Goal: Task Accomplishment & Management: Use online tool/utility

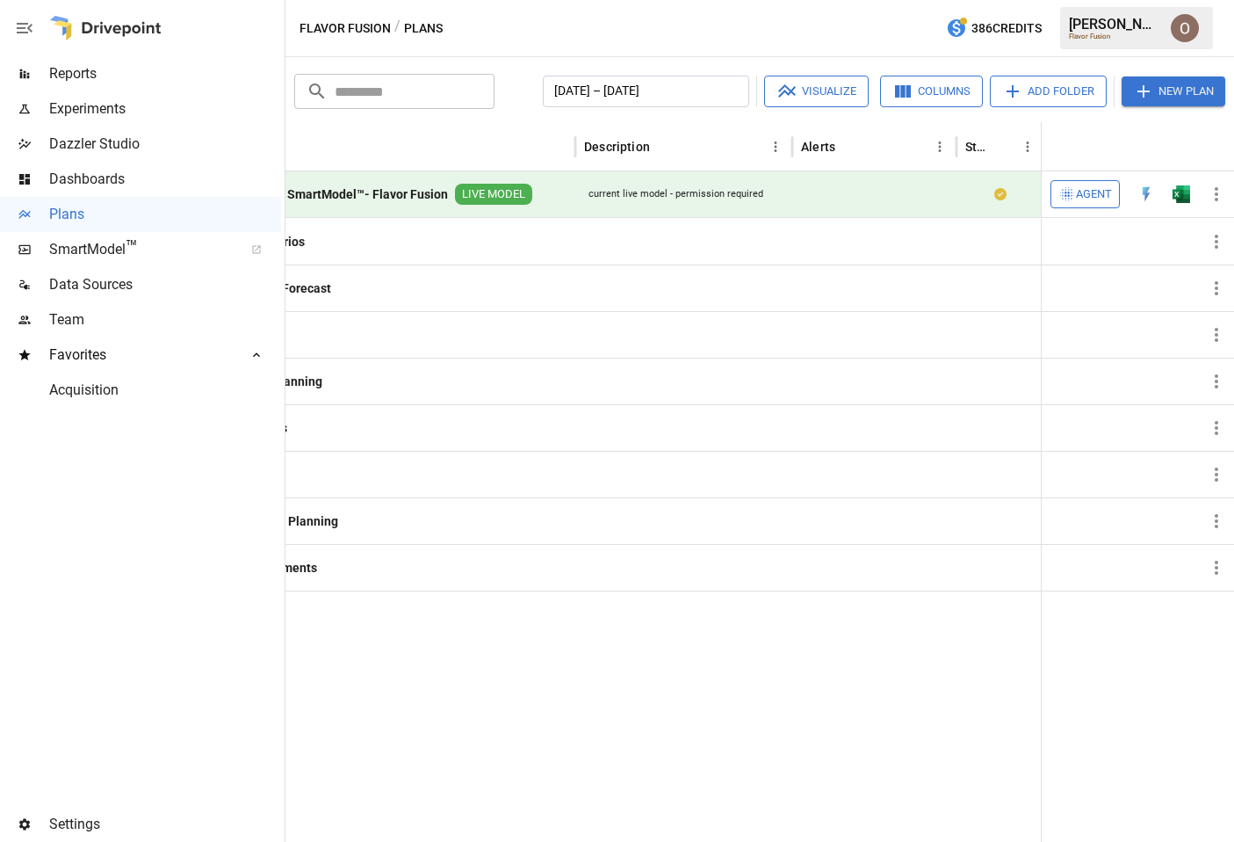
scroll to position [0, 199]
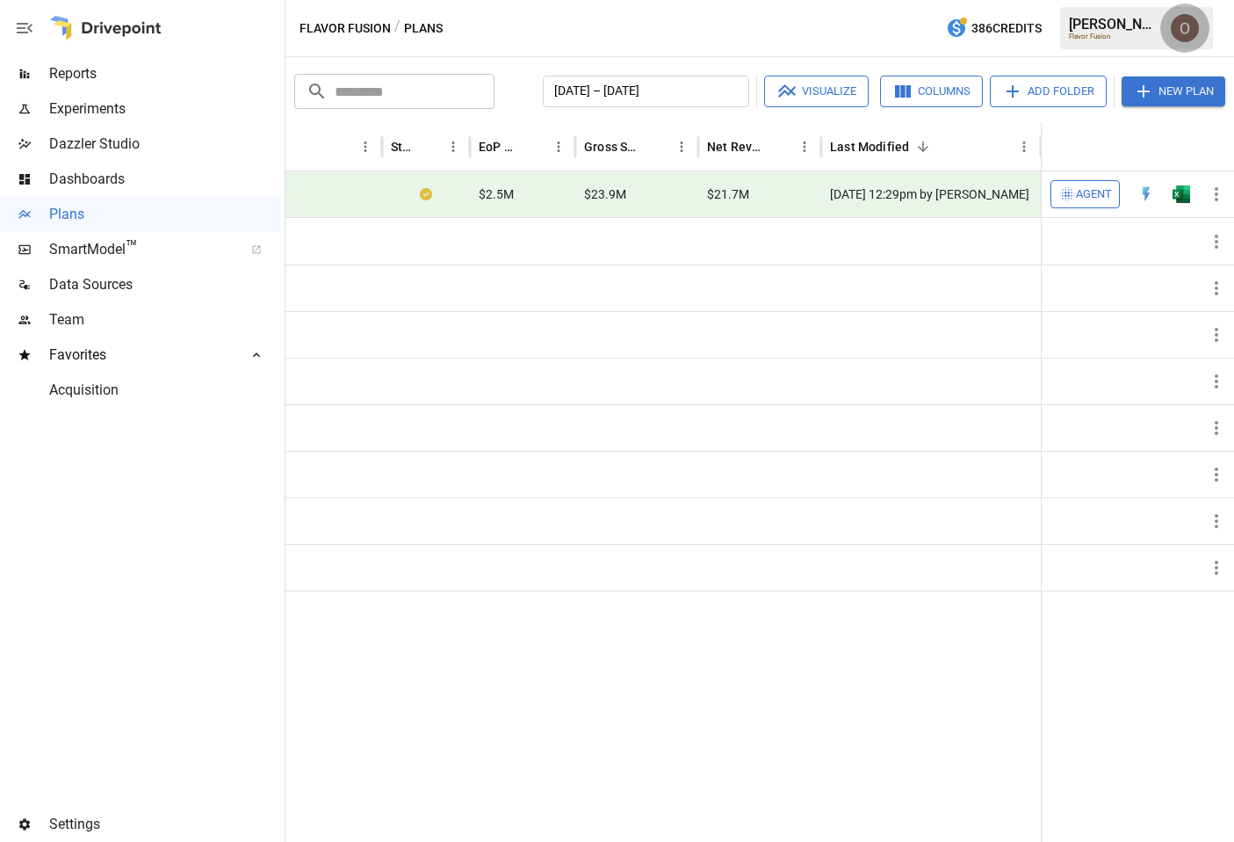
click at [1186, 32] on img "Oleksii Flok" at bounding box center [1185, 28] width 28 height 28
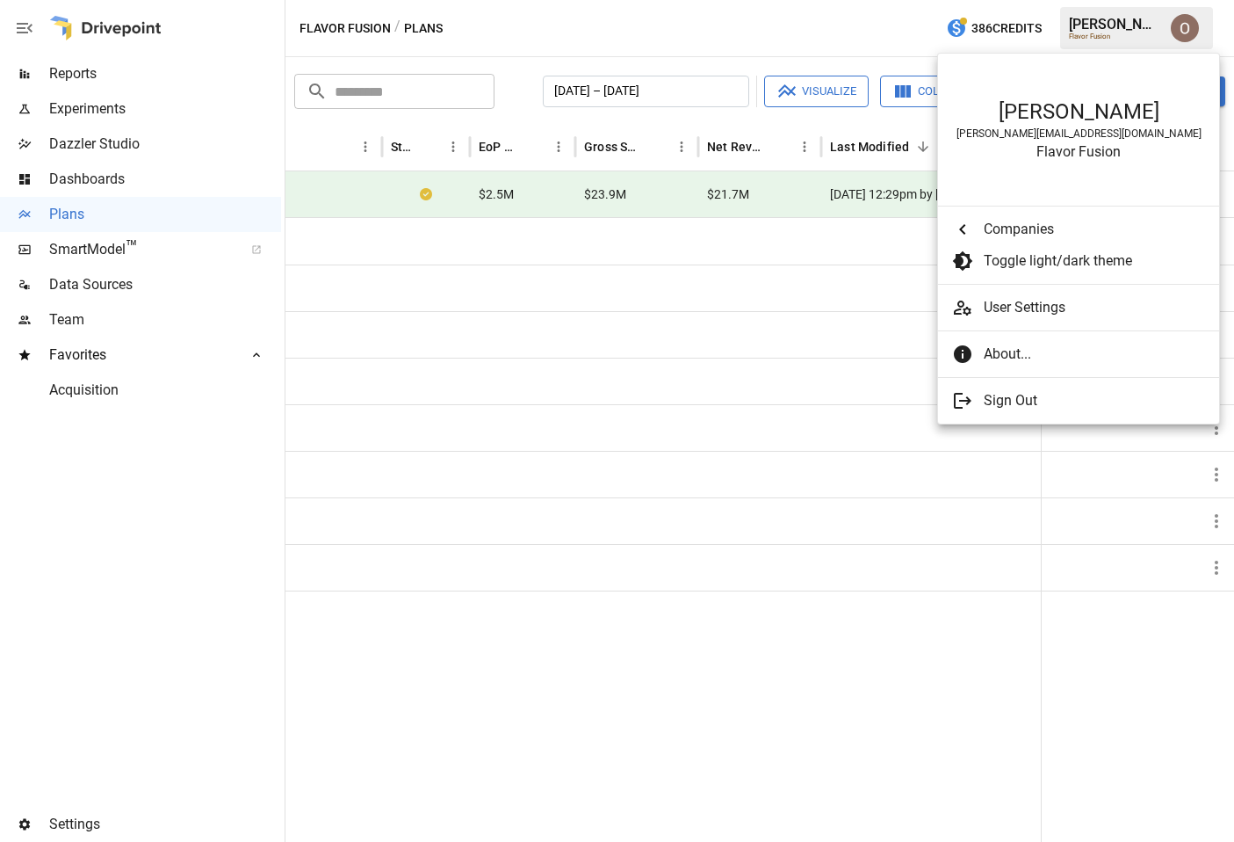
click at [1011, 354] on span "About..." at bounding box center [1094, 353] width 221 height 21
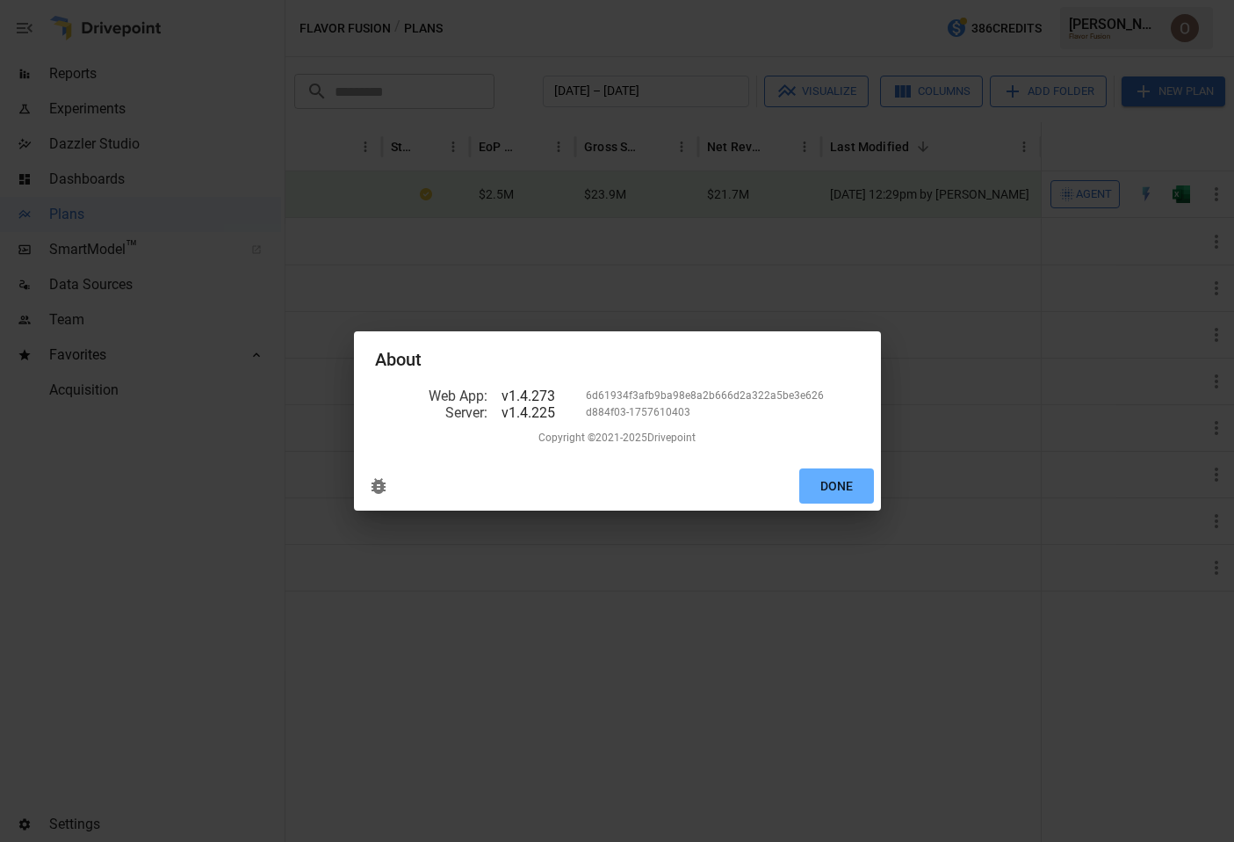
click at [386, 485] on icon "delete" at bounding box center [378, 485] width 21 height 21
click at [849, 491] on button "Done" at bounding box center [836, 486] width 75 height 36
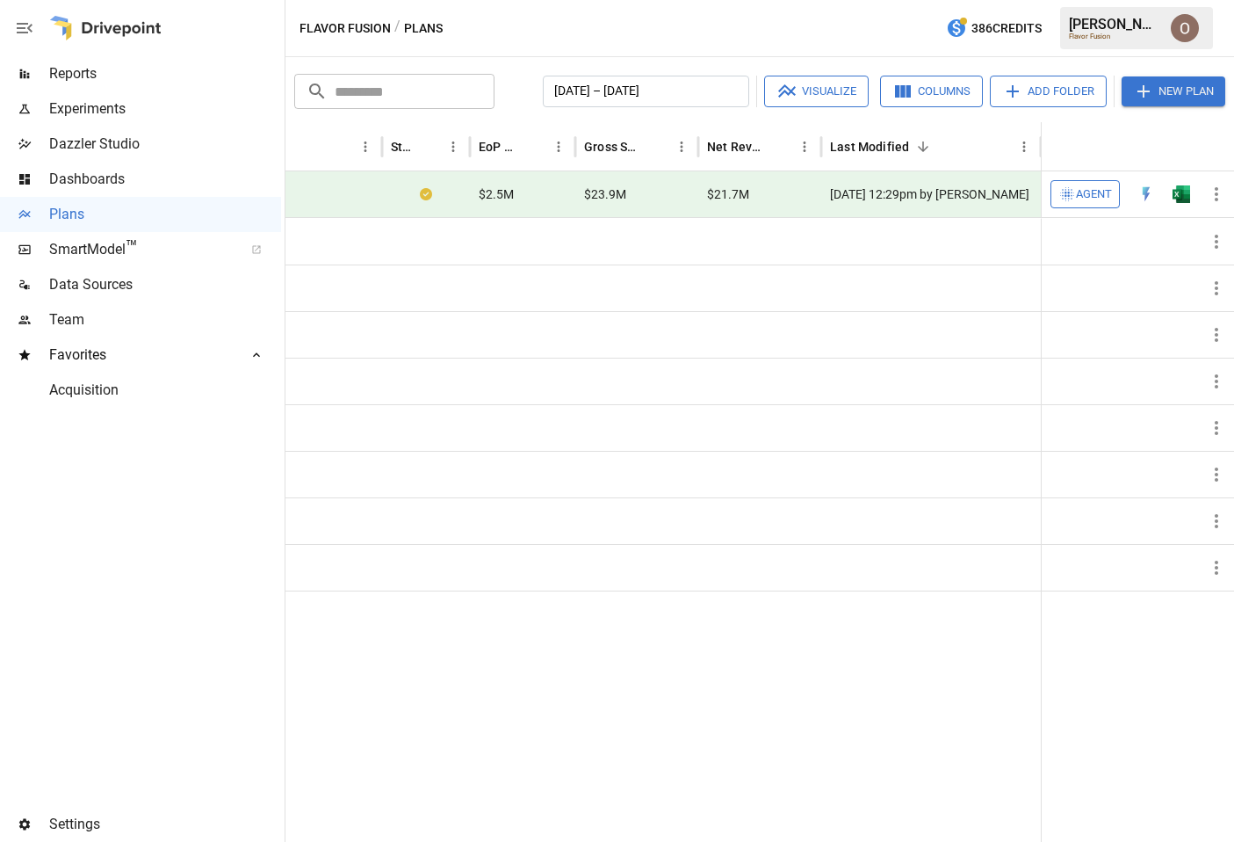
click at [922, 93] on button "Columns" at bounding box center [931, 92] width 103 height 32
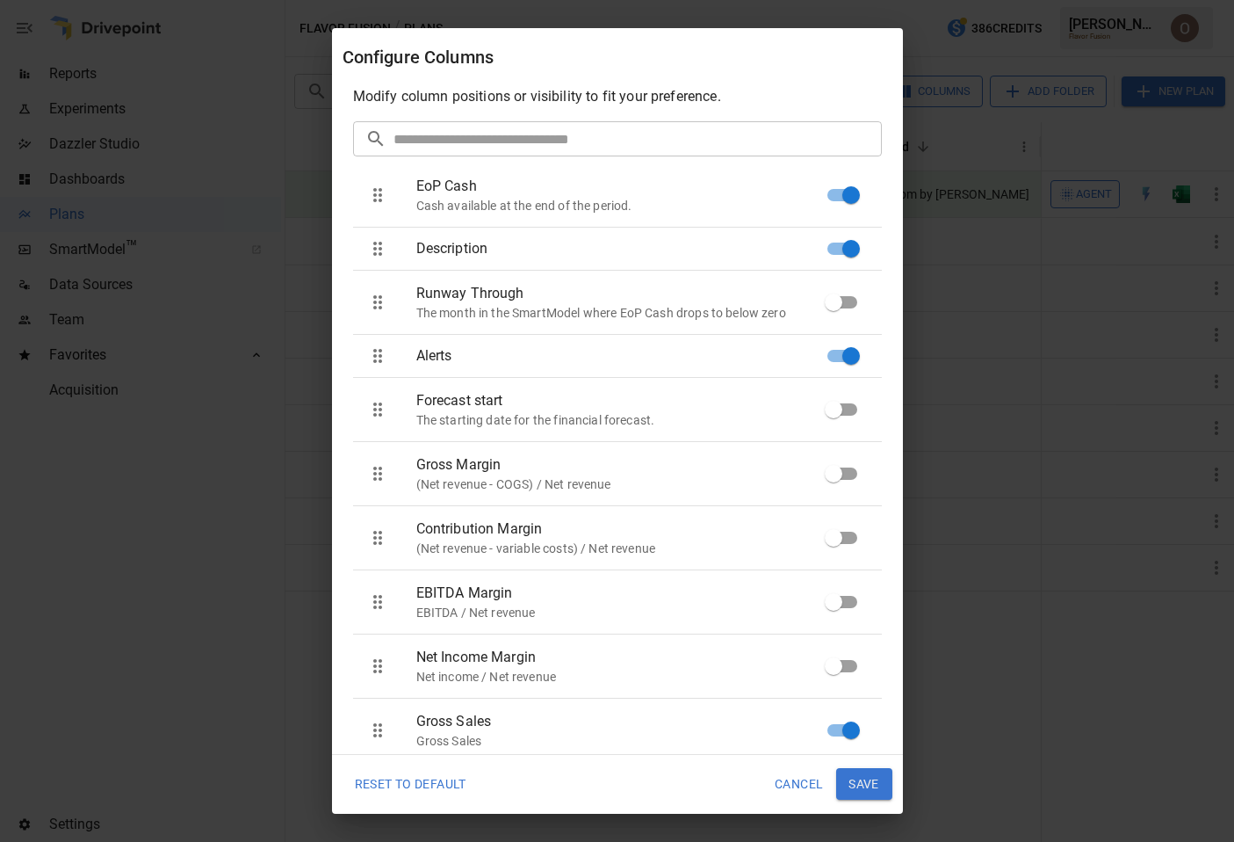
click at [872, 786] on button "Save" at bounding box center [864, 784] width 56 height 32
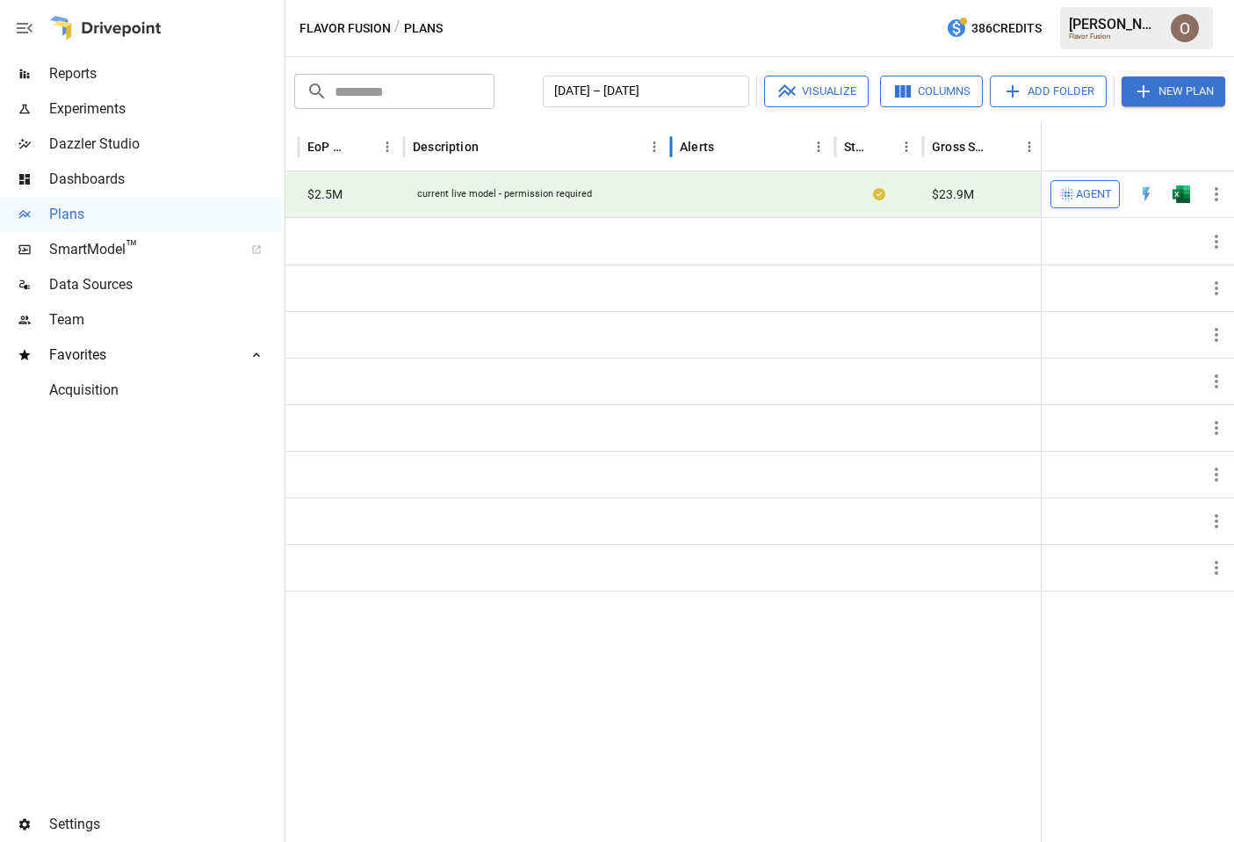
drag, startPoint x: 620, startPoint y: 151, endPoint x: 670, endPoint y: 151, distance: 50.1
click at [670, 151] on div at bounding box center [671, 146] width 9 height 49
drag, startPoint x: 837, startPoint y: 149, endPoint x: 774, endPoint y: 153, distance: 63.3
click at [828, 153] on div at bounding box center [832, 146] width 9 height 49
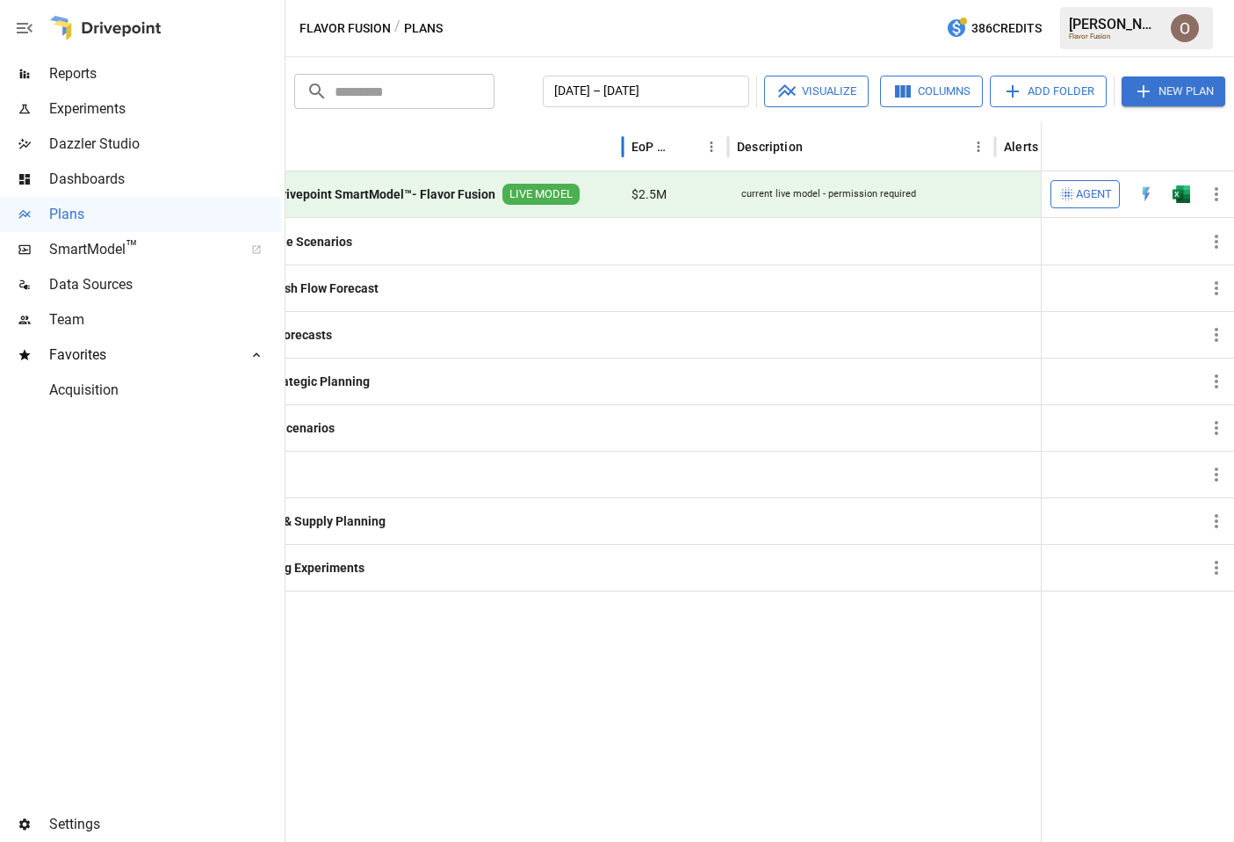
drag, startPoint x: 620, startPoint y: 152, endPoint x: 531, endPoint y: 151, distance: 89.6
click at [531, 151] on div "Name" at bounding box center [403, 146] width 439 height 49
drag, startPoint x: 625, startPoint y: 144, endPoint x: 584, endPoint y: 144, distance: 40.4
click at [584, 144] on div "Name" at bounding box center [403, 146] width 439 height 49
drag, startPoint x: 623, startPoint y: 146, endPoint x: 680, endPoint y: 146, distance: 57.1
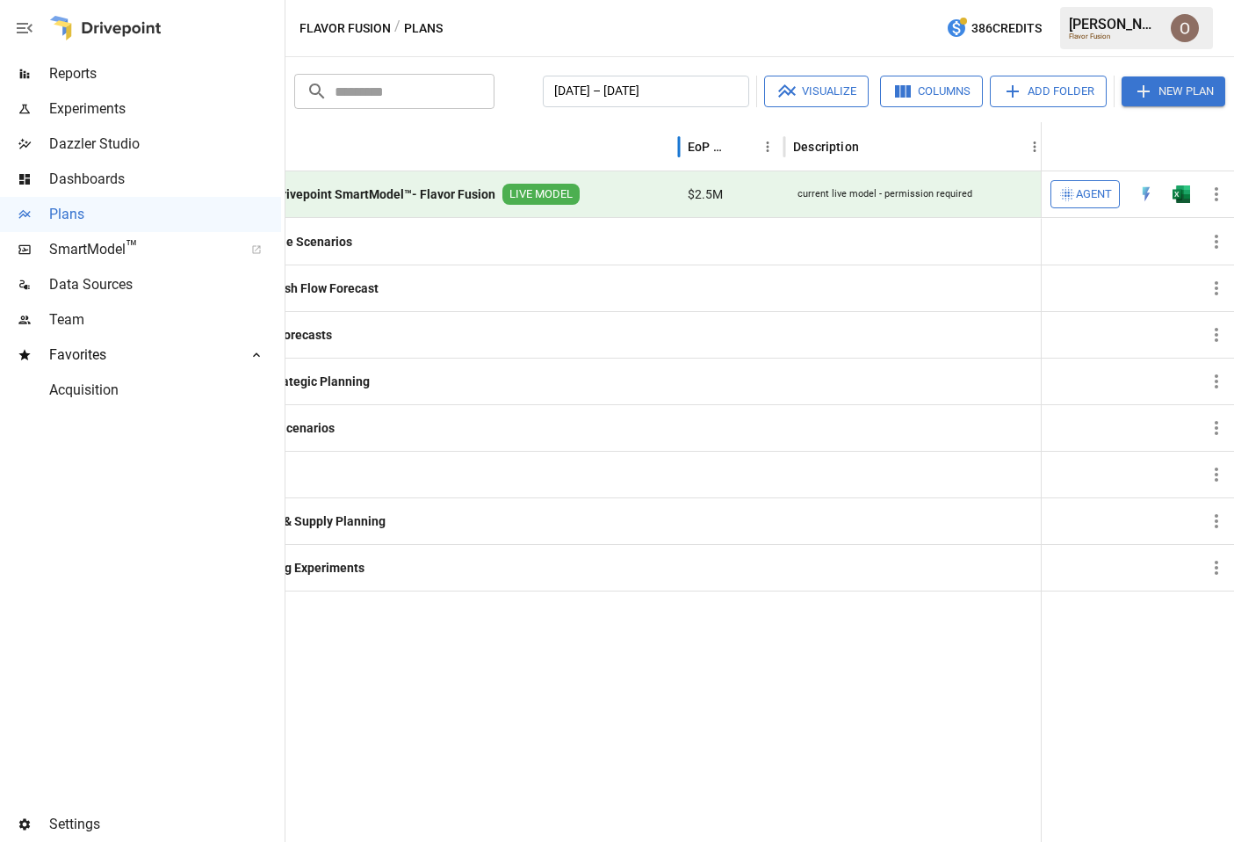
click at [680, 146] on div at bounding box center [679, 146] width 9 height 49
drag, startPoint x: 680, startPoint y: 146, endPoint x: 460, endPoint y: 147, distance: 219.6
click at [460, 147] on div "Name" at bounding box center [403, 146] width 439 height 49
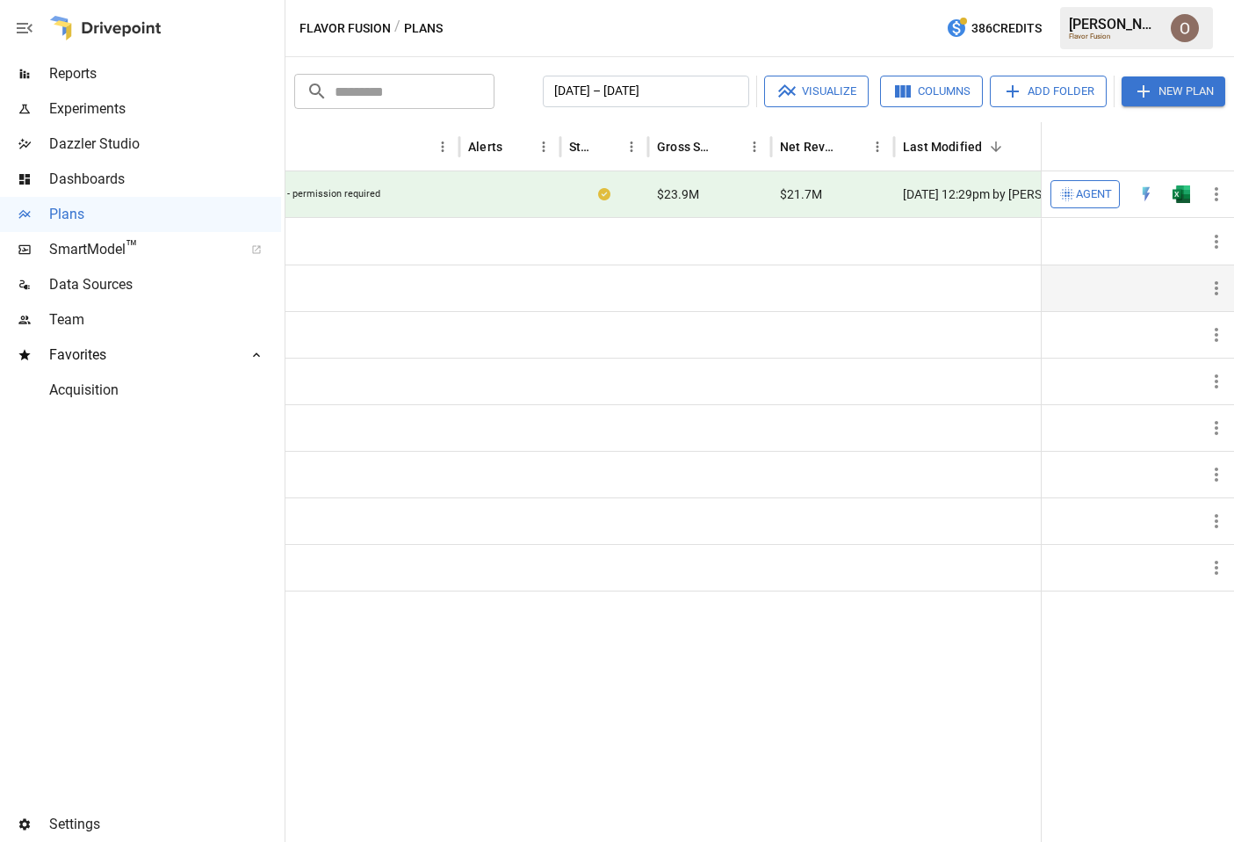
scroll to position [0, 711]
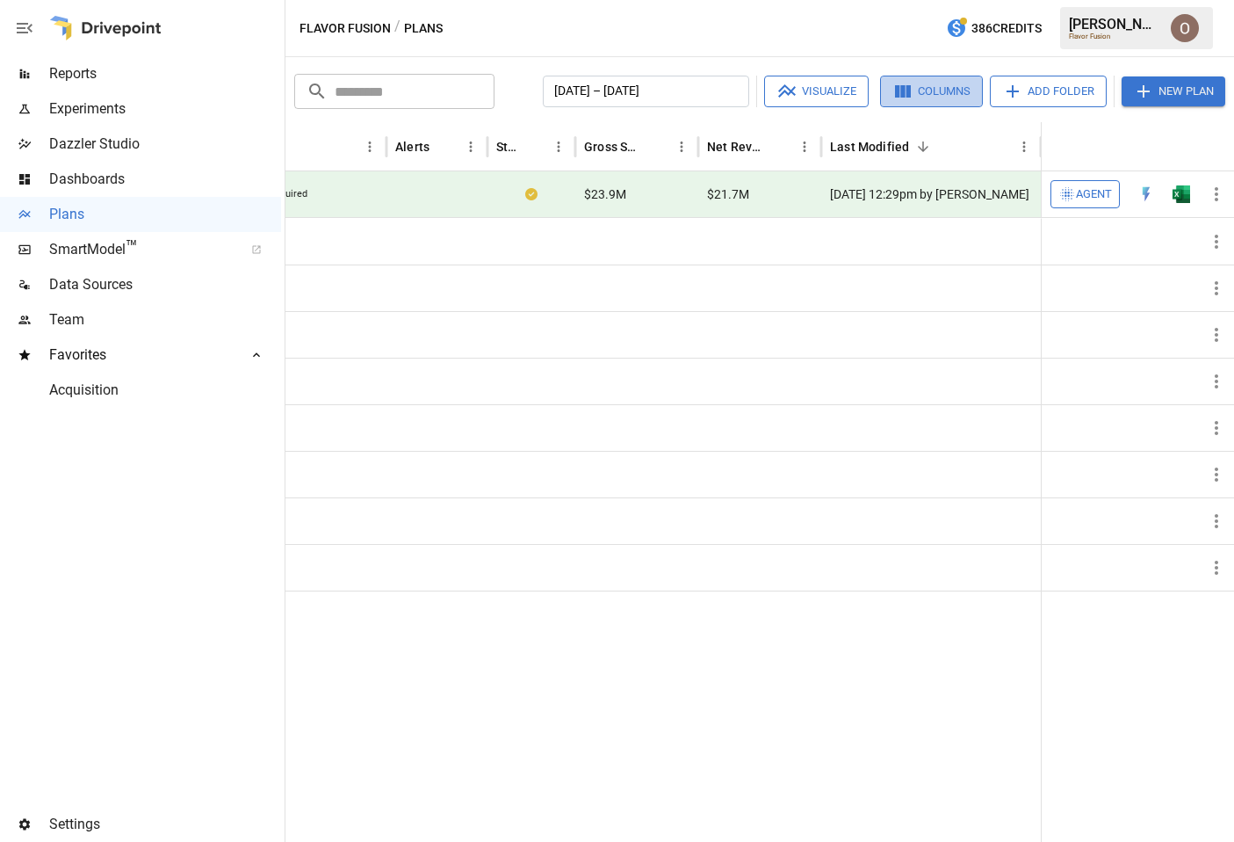
click at [918, 91] on button "Columns" at bounding box center [931, 92] width 103 height 32
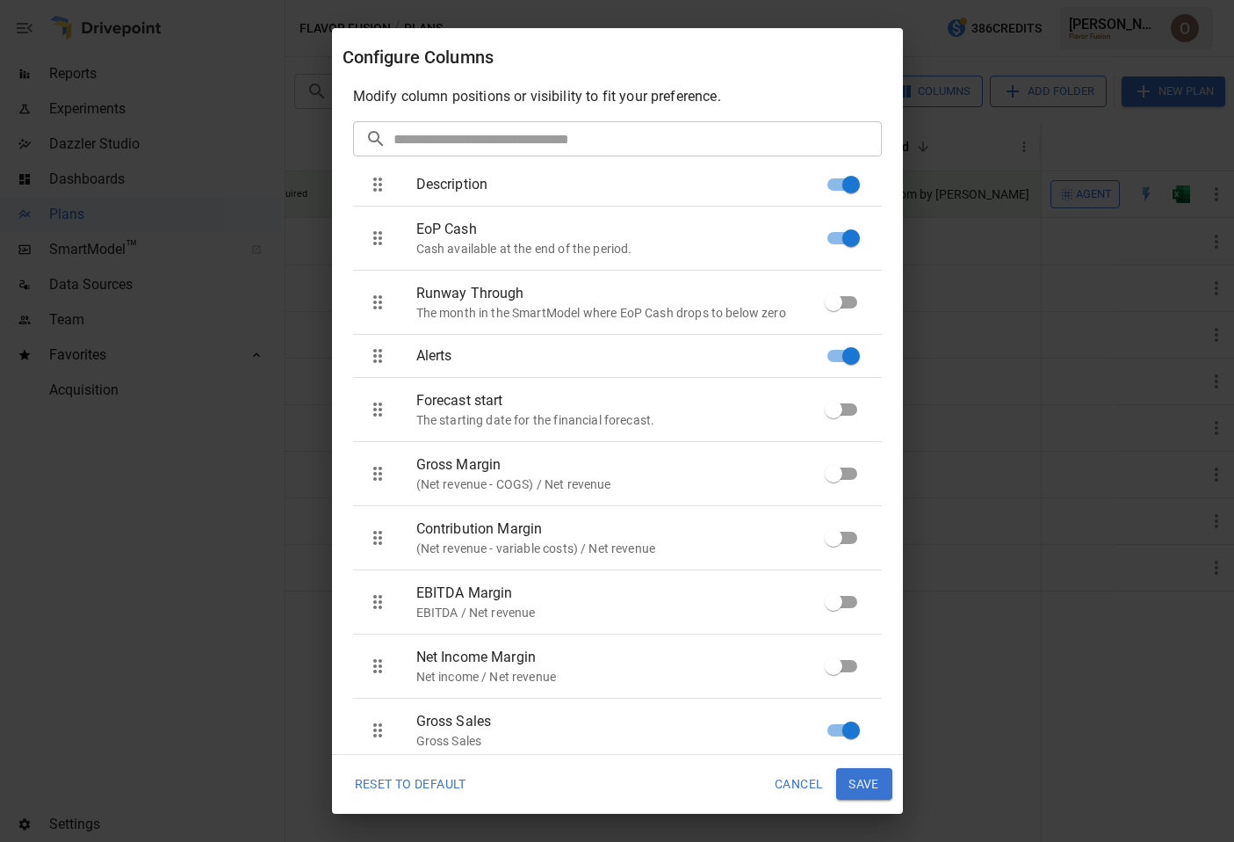
click at [868, 777] on button "Save" at bounding box center [864, 784] width 56 height 32
